Goal: Obtain resource: Obtain resource

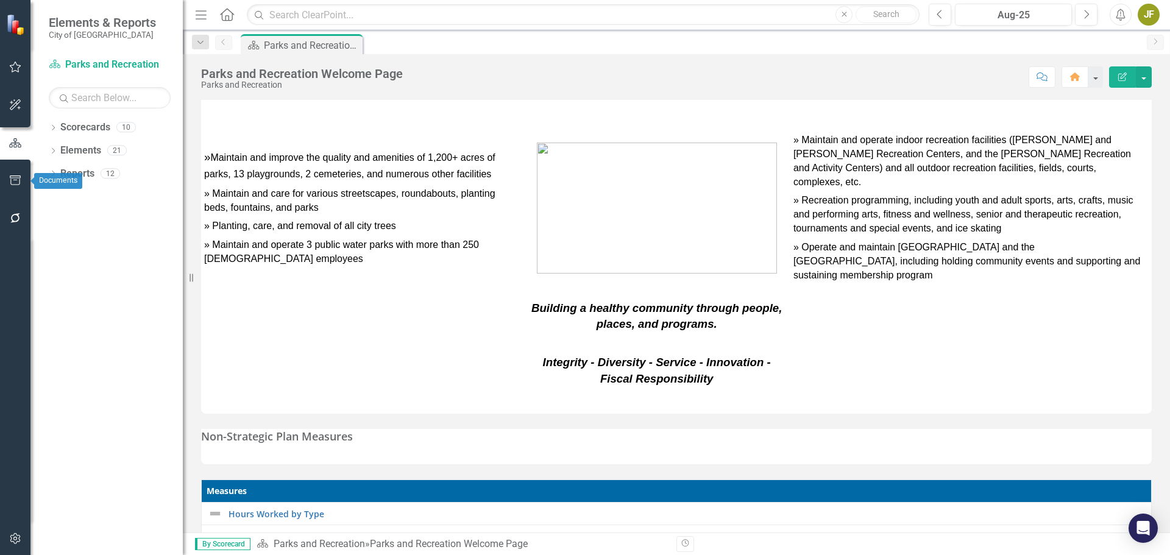
click at [15, 186] on button "button" at bounding box center [15, 181] width 27 height 26
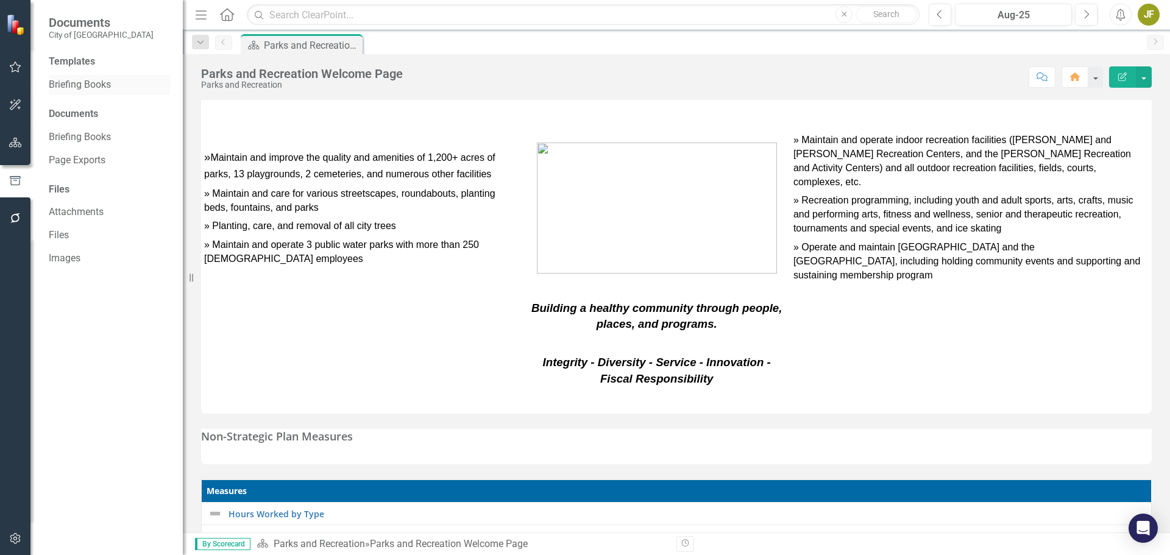
click at [79, 90] on link "Briefing Books" at bounding box center [110, 85] width 122 height 14
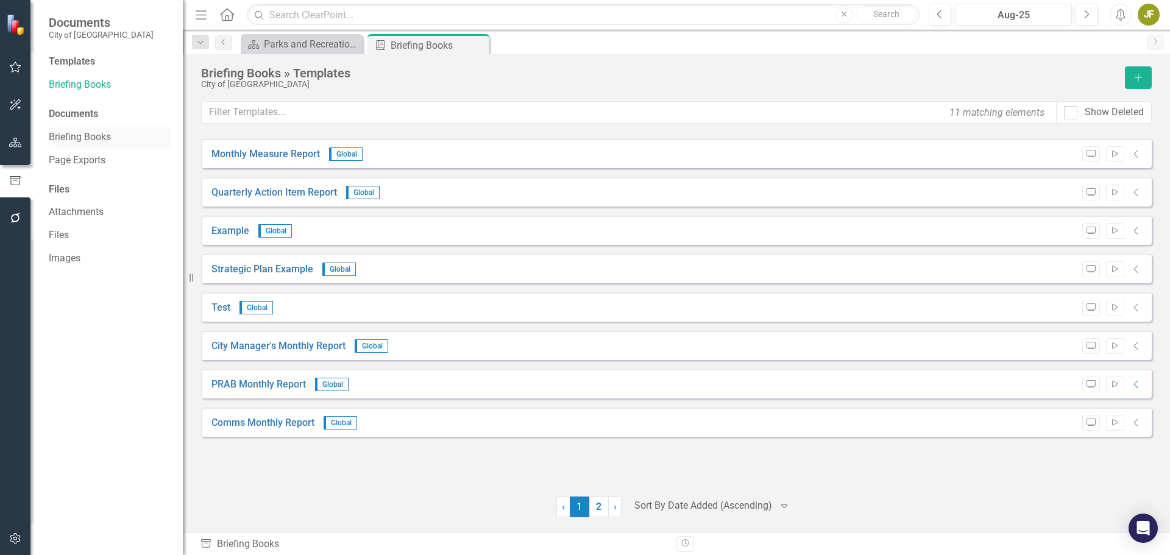
click at [73, 146] on div "Briefing Books" at bounding box center [110, 137] width 122 height 20
click at [74, 139] on link "Briefing Books" at bounding box center [110, 137] width 122 height 14
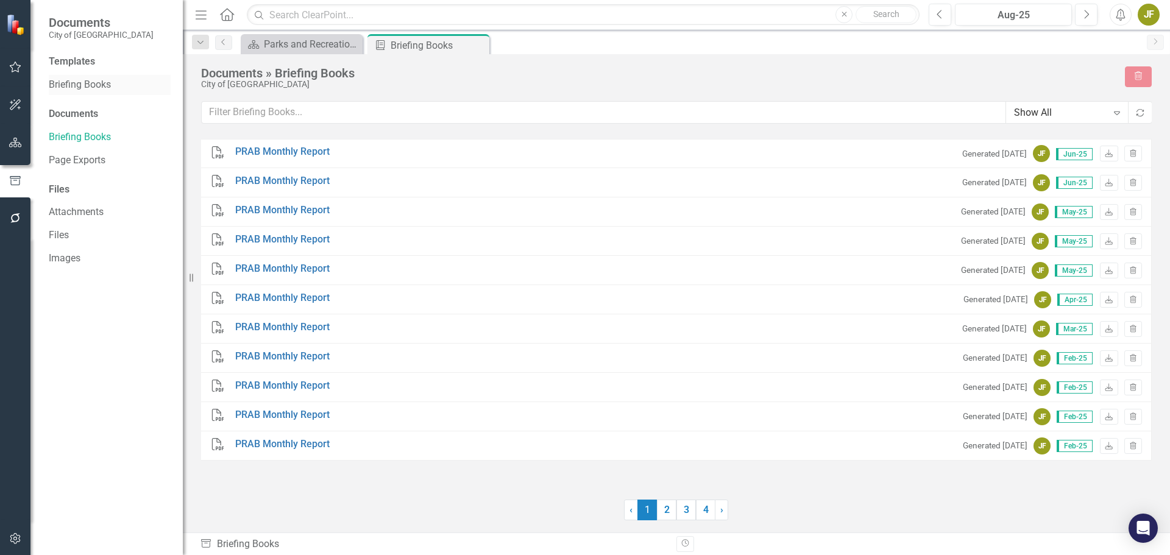
click at [85, 77] on div "Briefing Books" at bounding box center [110, 85] width 122 height 20
click at [99, 87] on link "Briefing Books" at bounding box center [110, 85] width 122 height 14
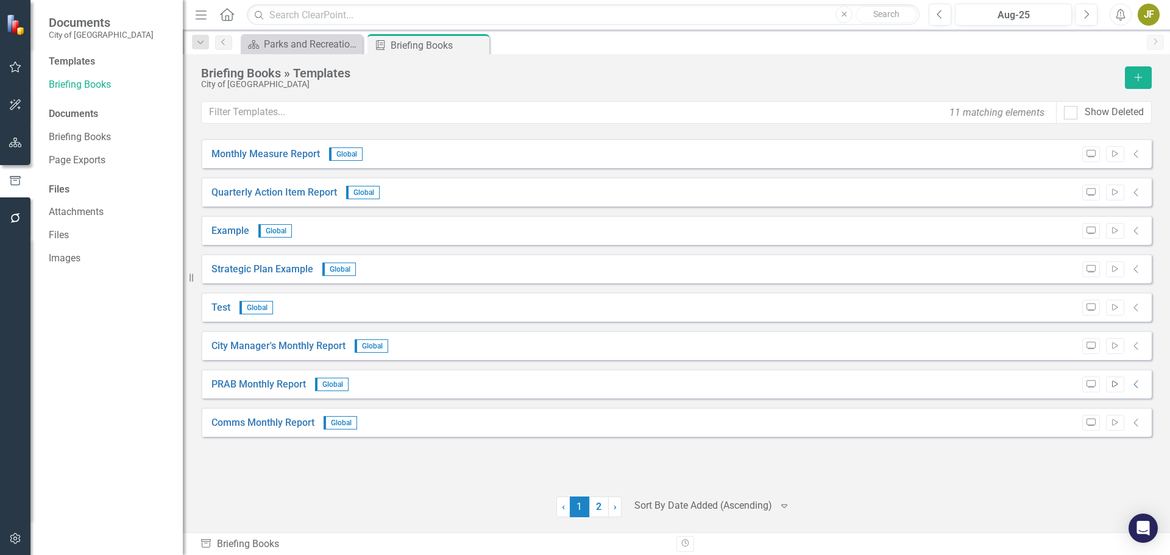
click at [1117, 386] on icon "Start" at bounding box center [1114, 384] width 9 height 7
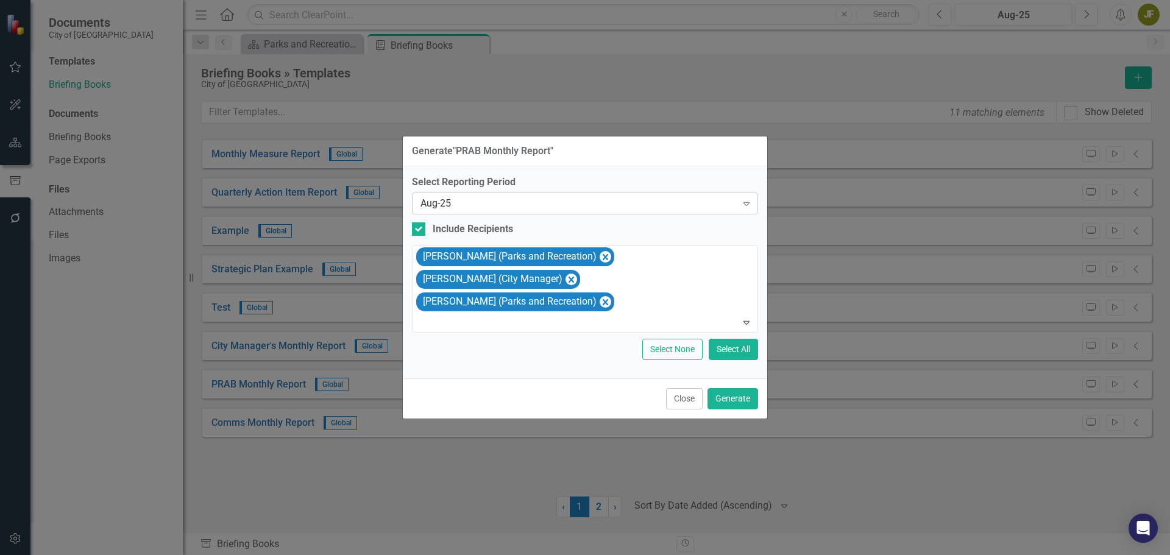
click at [713, 199] on div "Aug-25" at bounding box center [578, 203] width 316 height 14
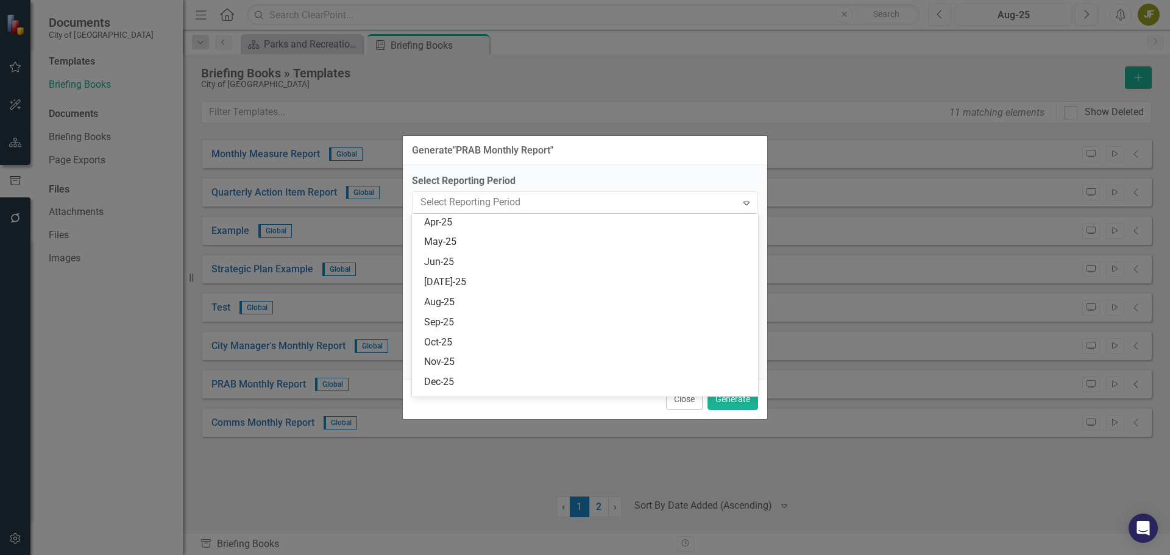
scroll to position [1956, 0]
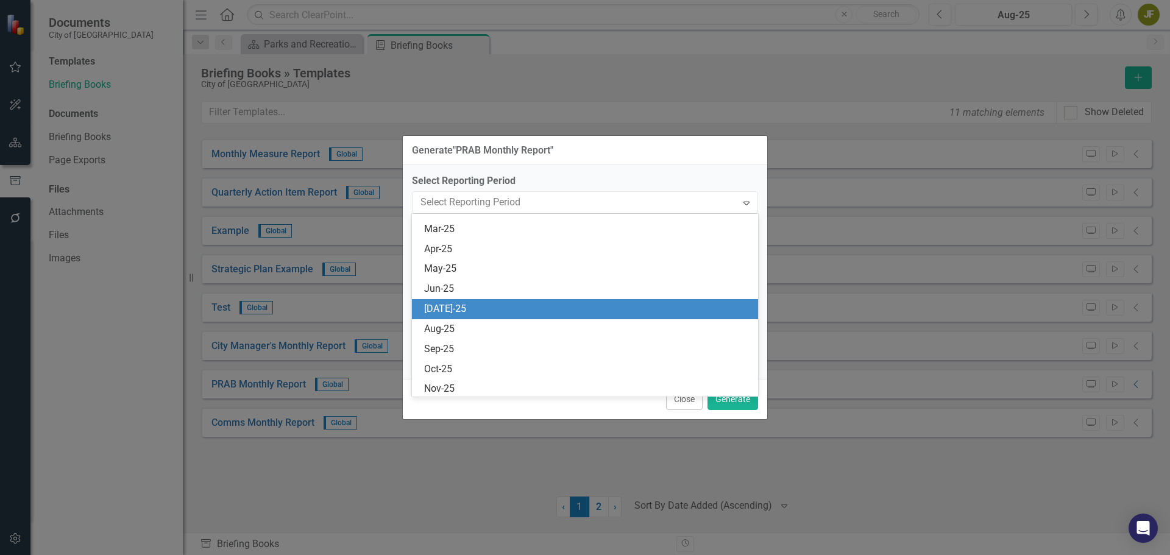
click at [670, 311] on div "[DATE]-25" at bounding box center [587, 309] width 327 height 14
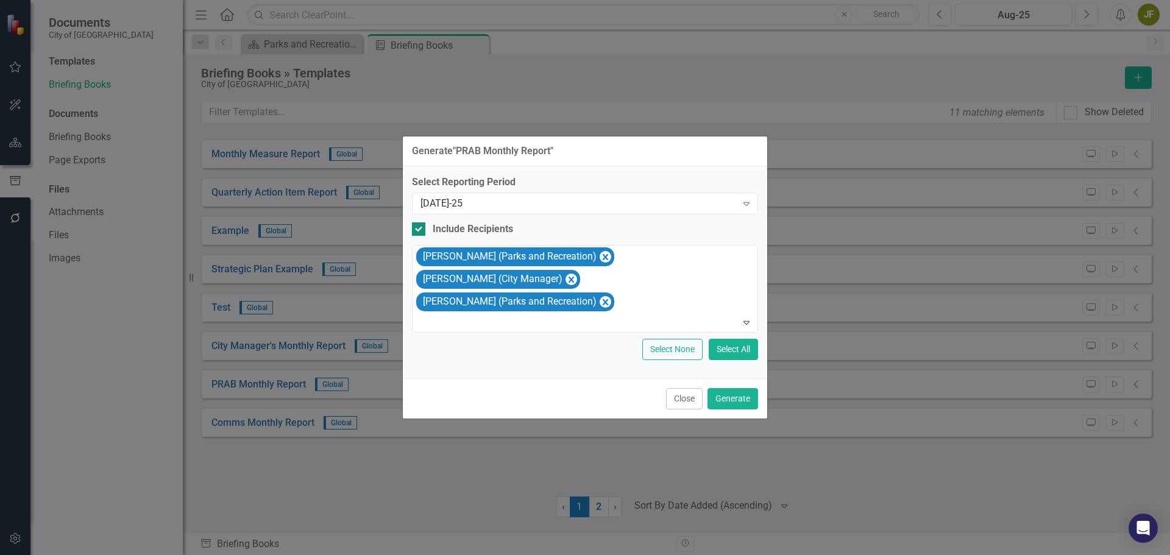
click at [418, 225] on input "Include Recipients" at bounding box center [416, 226] width 8 height 8
checkbox input "false"
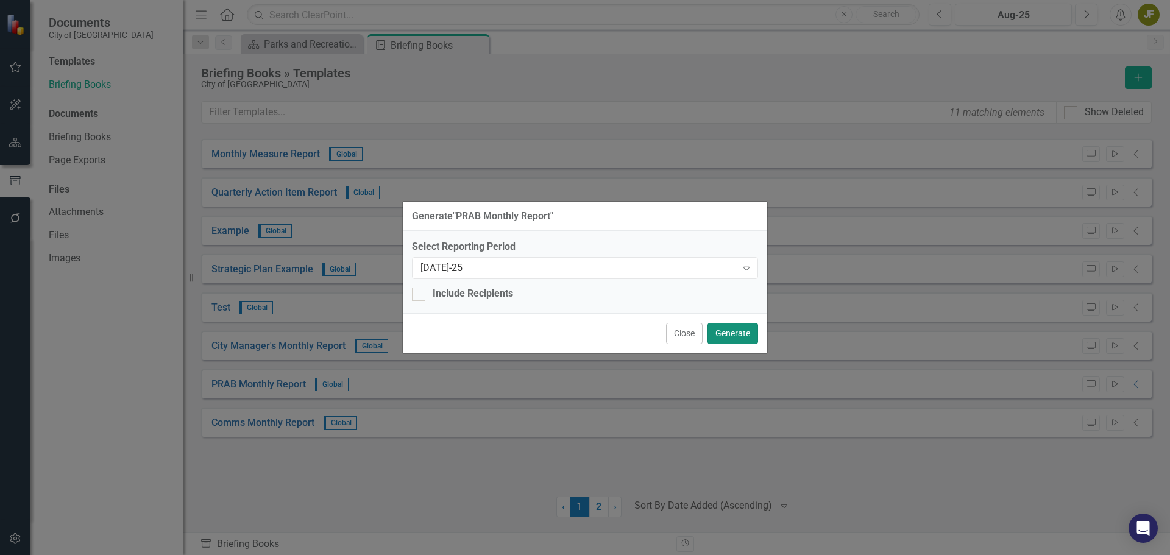
click at [732, 336] on button "Generate" at bounding box center [732, 333] width 51 height 21
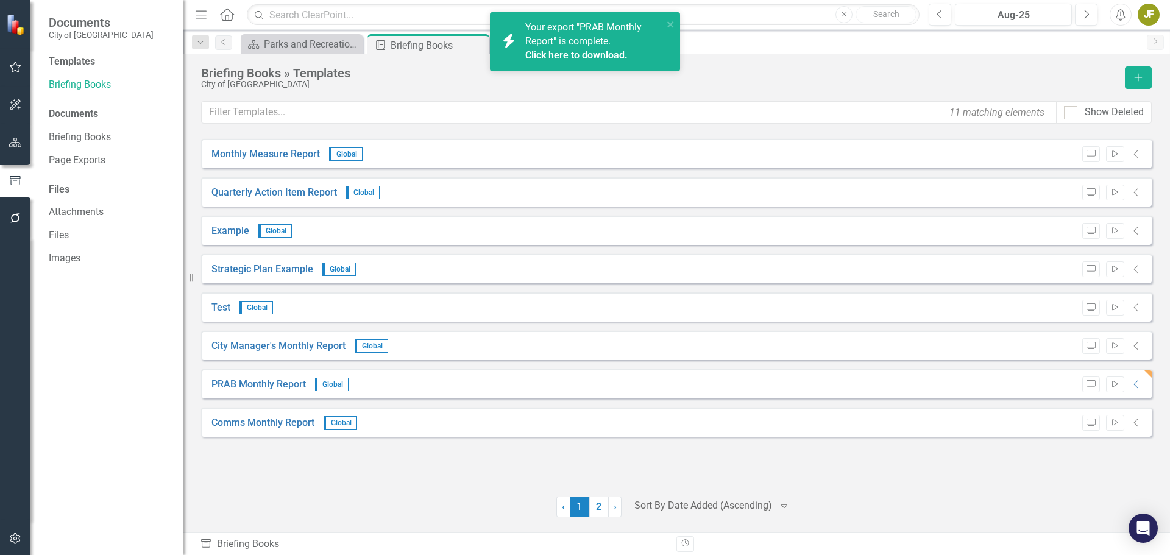
click at [584, 49] on div "Click here to download." at bounding box center [592, 56] width 135 height 14
